Goal: Navigation & Orientation: Understand site structure

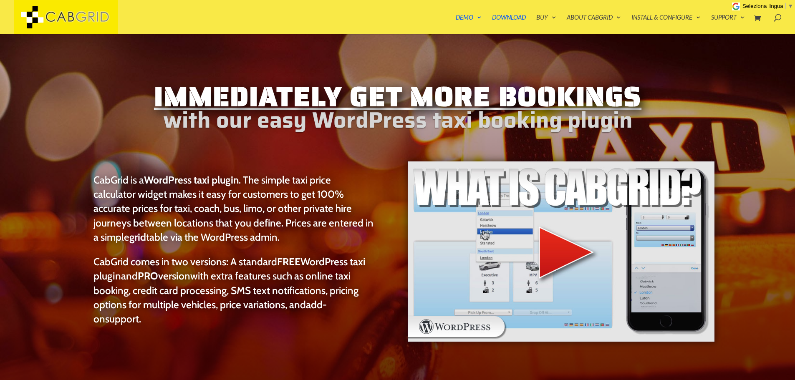
click at [549, 17] on link "Buy" at bounding box center [546, 24] width 20 height 20
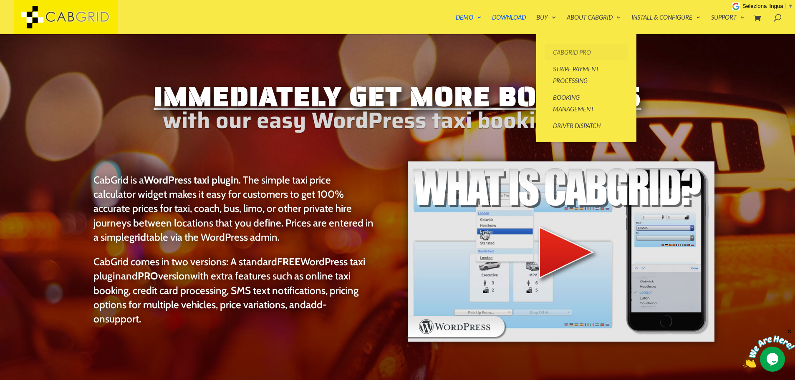
click at [569, 51] on link "CabGrid Pro" at bounding box center [586, 52] width 83 height 17
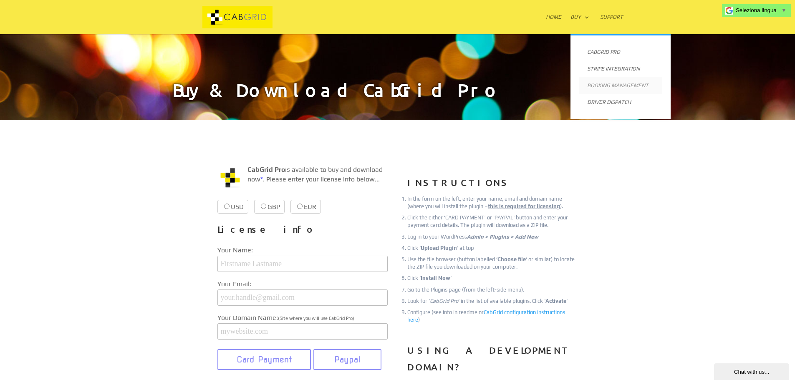
click at [618, 85] on link "Booking Management" at bounding box center [620, 85] width 83 height 17
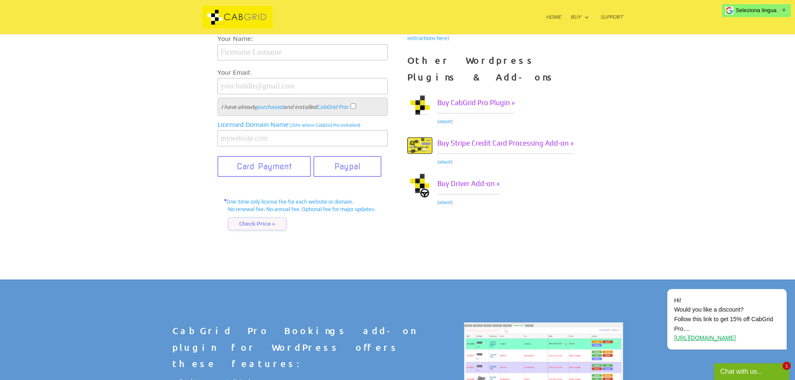
scroll to position [451, 0]
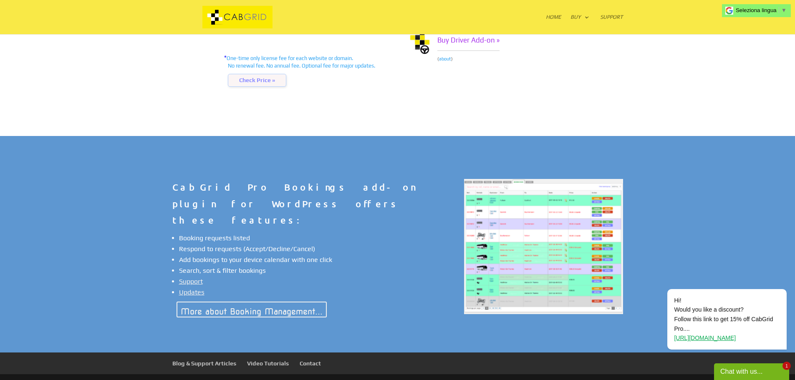
click at [521, 233] on img at bounding box center [543, 246] width 159 height 135
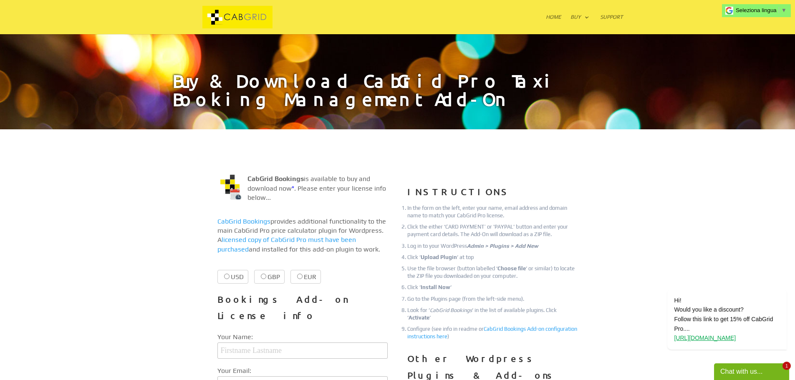
scroll to position [0, 0]
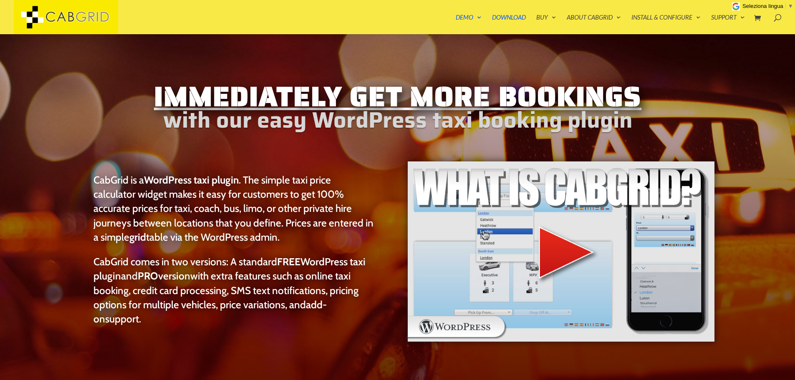
click at [466, 15] on link "Demo" at bounding box center [469, 24] width 26 height 20
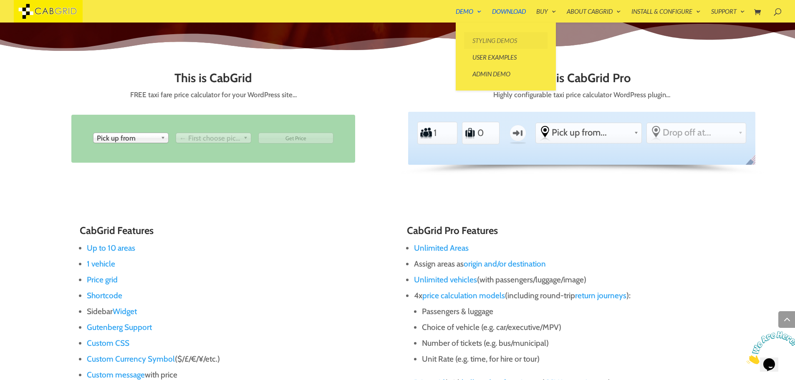
scroll to position [454, 0]
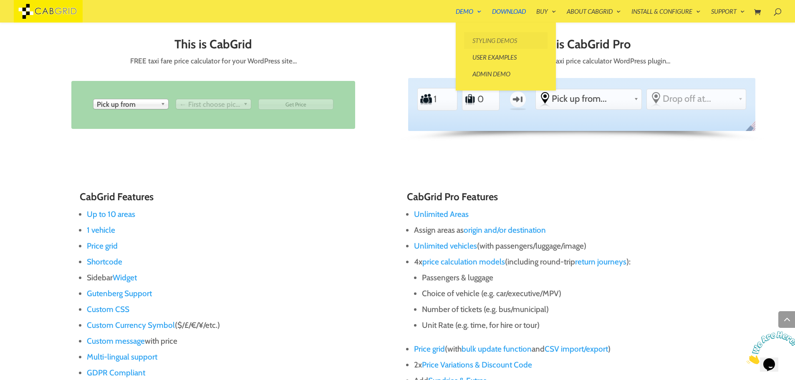
click at [485, 43] on link "Styling Demos" at bounding box center [505, 40] width 83 height 17
